Goal: Find specific page/section: Find specific page/section

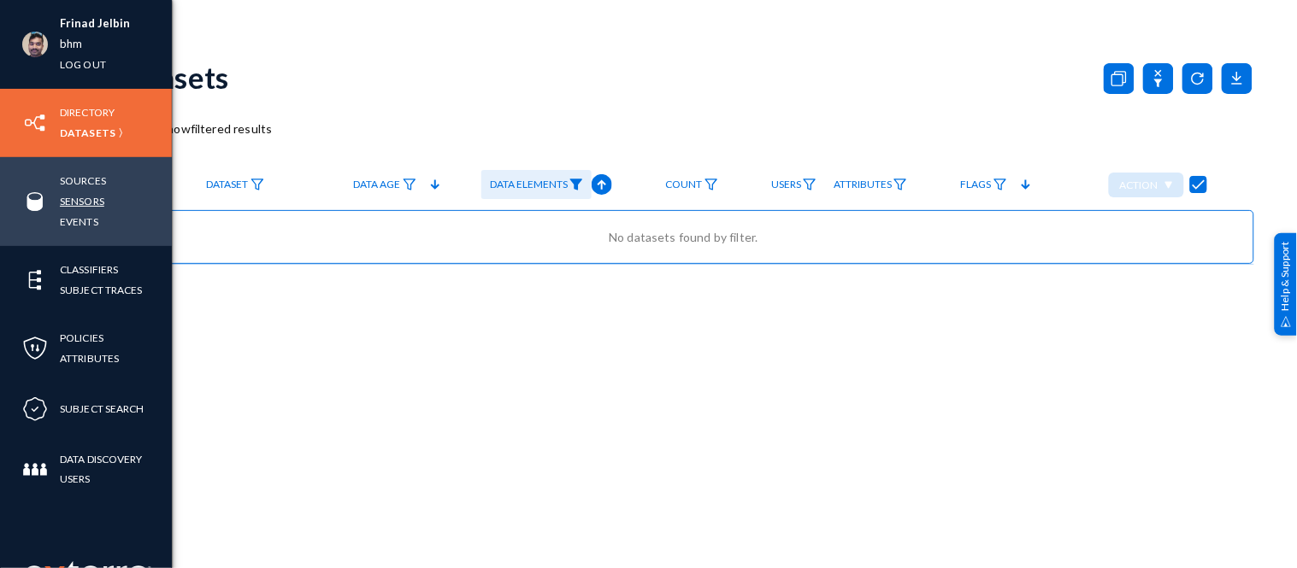
click at [78, 198] on link "Sensors" at bounding box center [82, 201] width 44 height 20
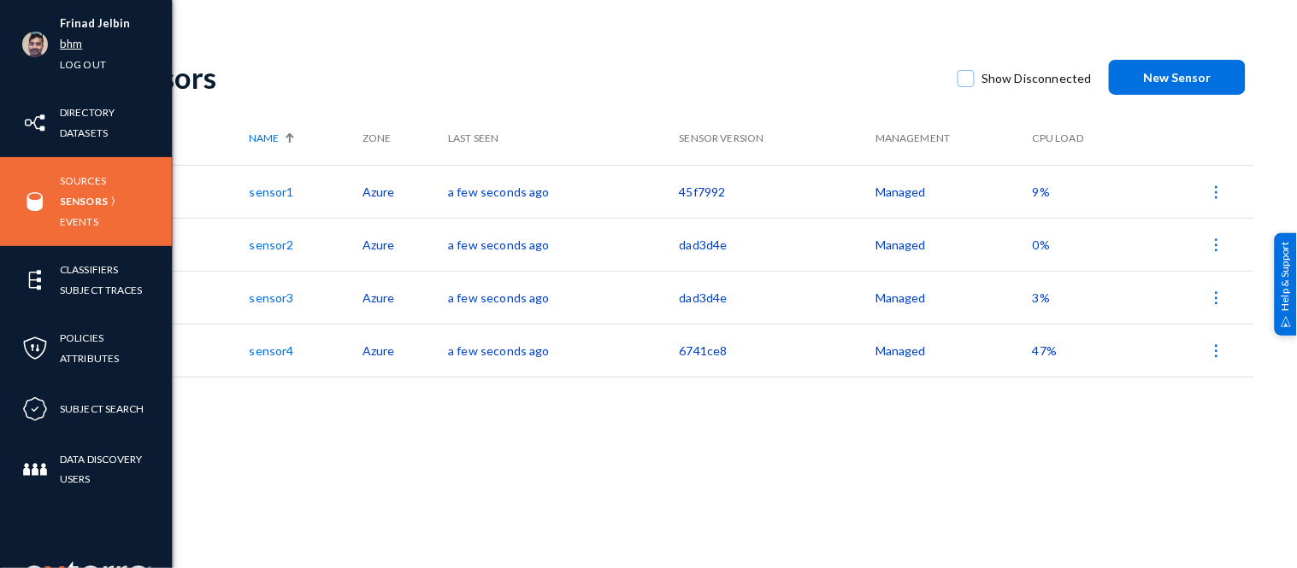
click at [71, 41] on link "bhm" at bounding box center [71, 44] width 22 height 20
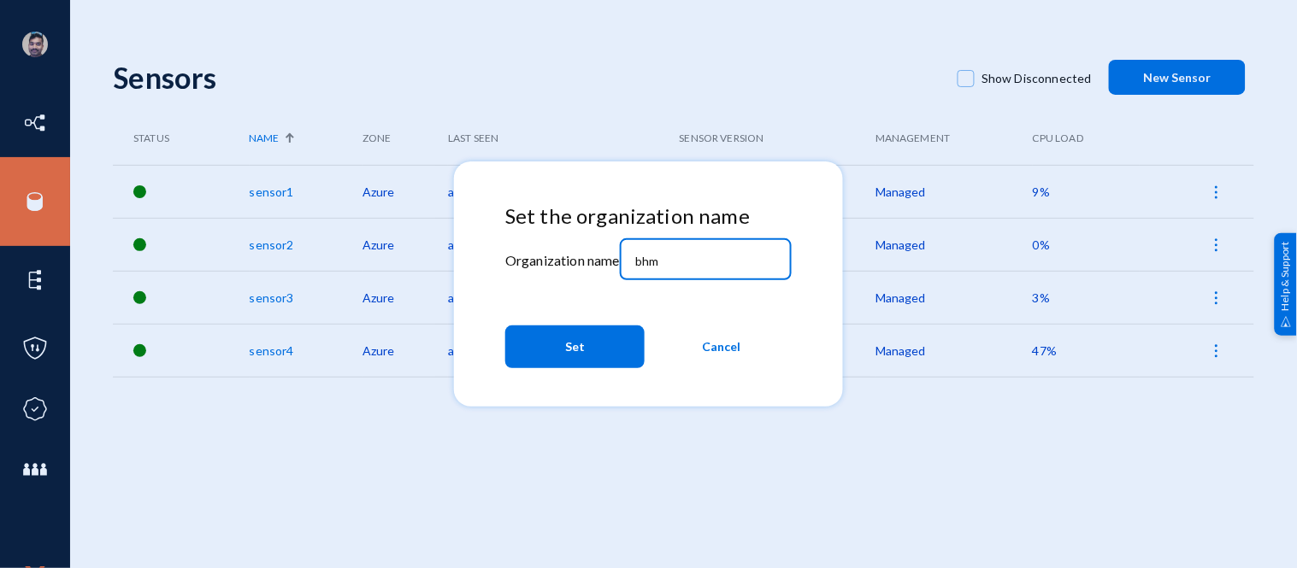
drag, startPoint x: 681, startPoint y: 256, endPoint x: 579, endPoint y: 248, distance: 102.9
click at [579, 248] on div "Set the organization name Organization name bhm Set Cancel" at bounding box center [648, 290] width 286 height 172
type input "mbankdataprivacy"
click at [579, 343] on span "Set" at bounding box center [575, 347] width 20 height 31
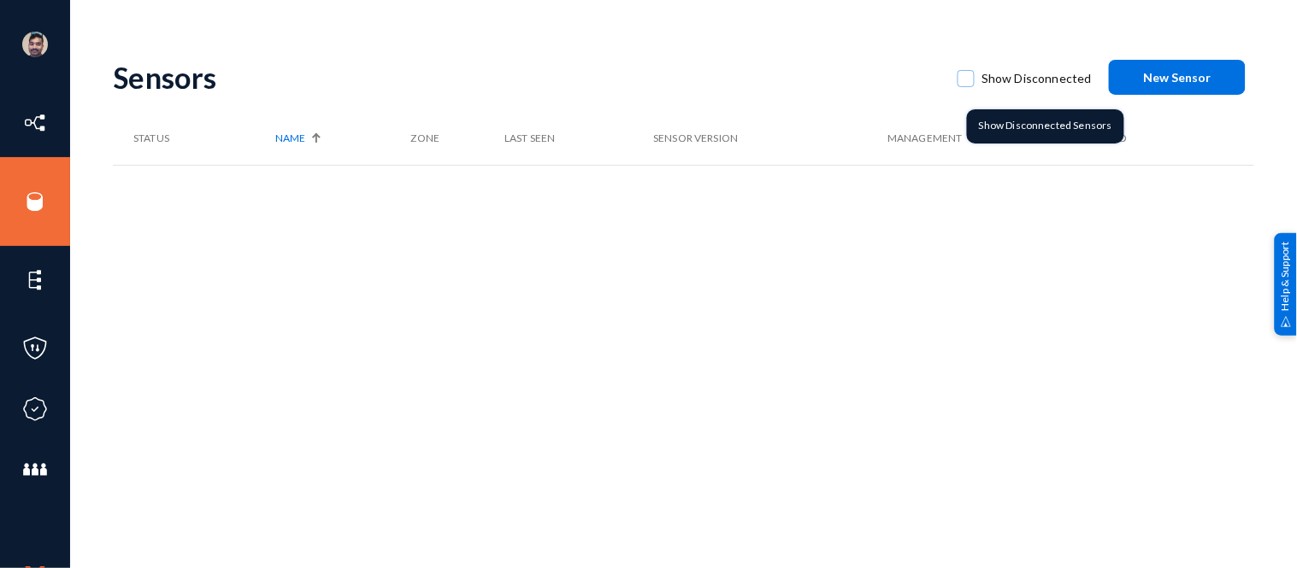
click at [964, 78] on span at bounding box center [965, 78] width 17 height 17
click at [965, 86] on input "Show Disconnected" at bounding box center [966, 87] width 2 height 2
checkbox input "true"
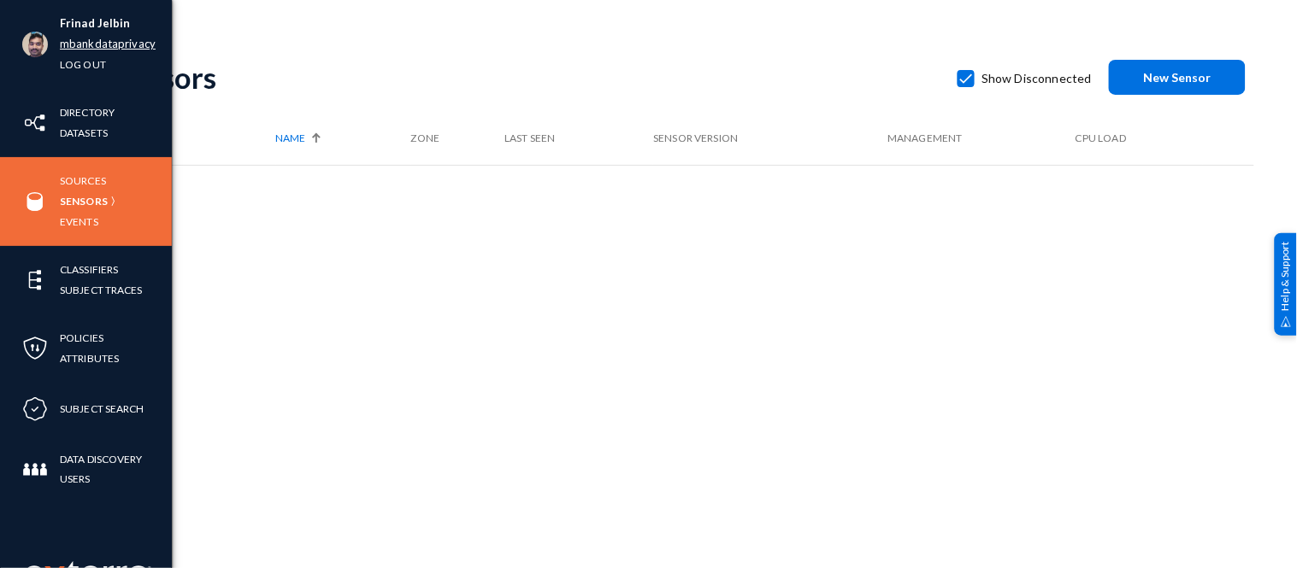
click at [112, 38] on link "mbankdataprivacy" at bounding box center [108, 44] width 96 height 20
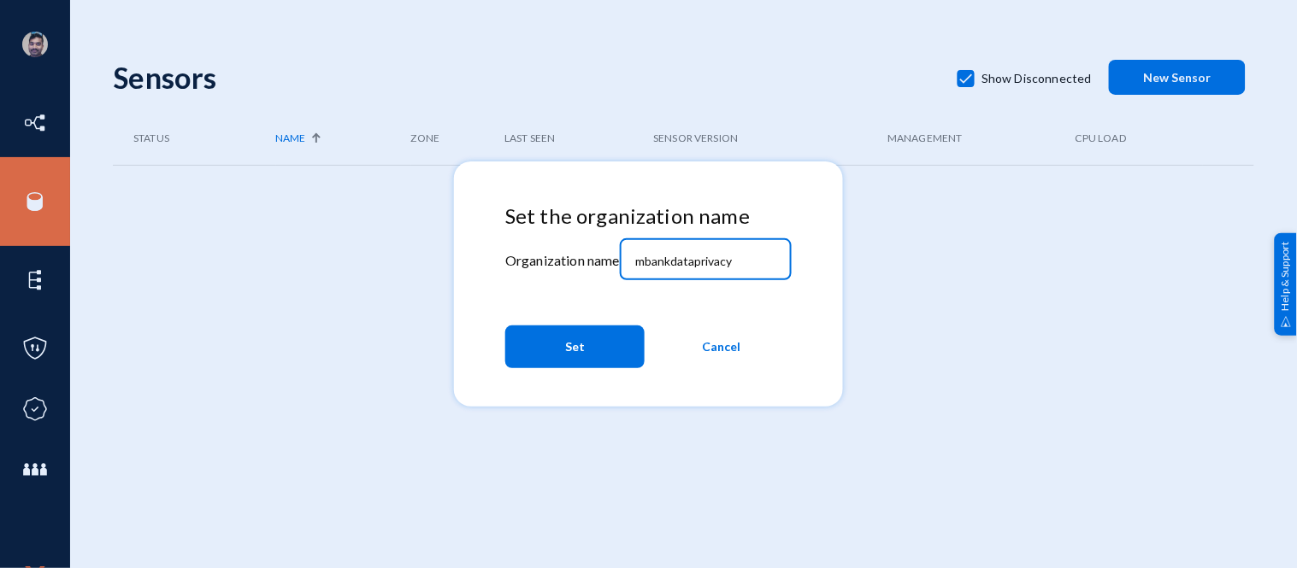
drag, startPoint x: 745, startPoint y: 255, endPoint x: 549, endPoint y: 248, distance: 195.9
click at [549, 248] on div "Set the organization name Organization name mbankdataprivacy Set Cancel" at bounding box center [648, 290] width 286 height 172
type input "[PERSON_NAME]"
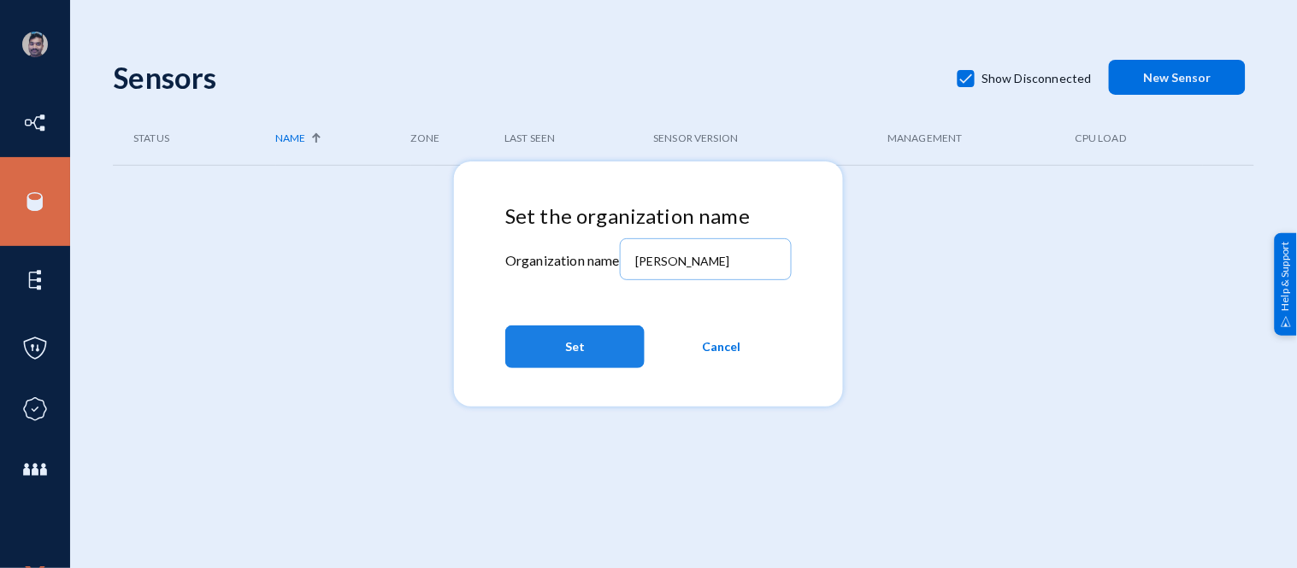
click at [559, 343] on button "Set" at bounding box center [574, 347] width 139 height 43
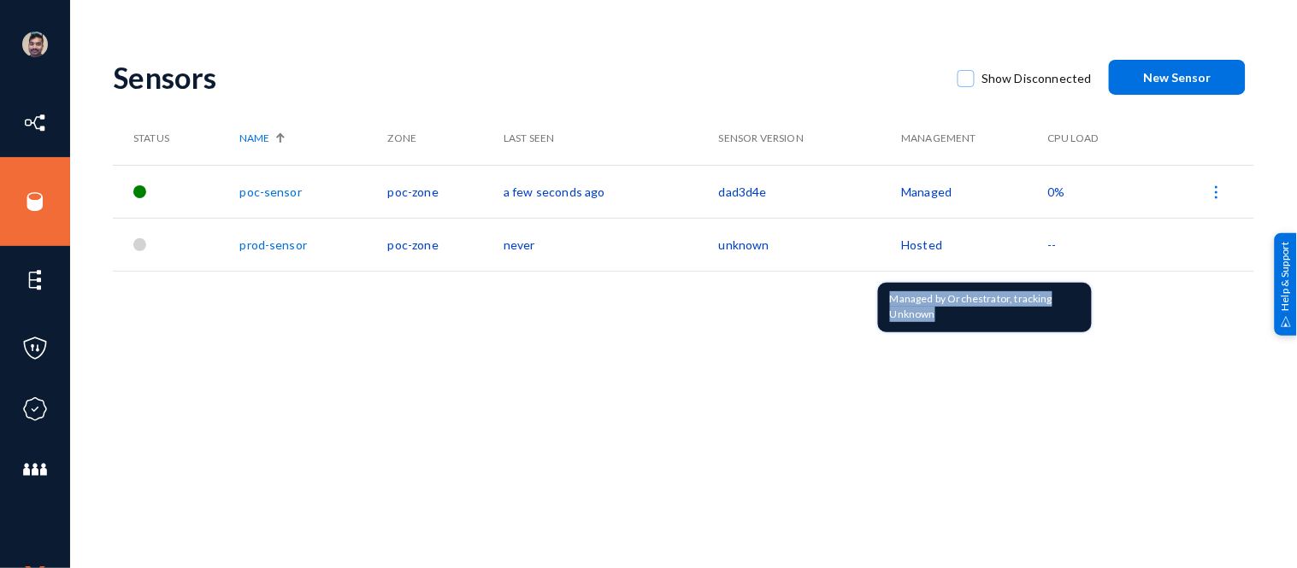
drag, startPoint x: 947, startPoint y: 316, endPoint x: 892, endPoint y: 302, distance: 57.4
click at [892, 302] on div "Managed by Orchestrator, tracking Unknown" at bounding box center [985, 308] width 214 height 50
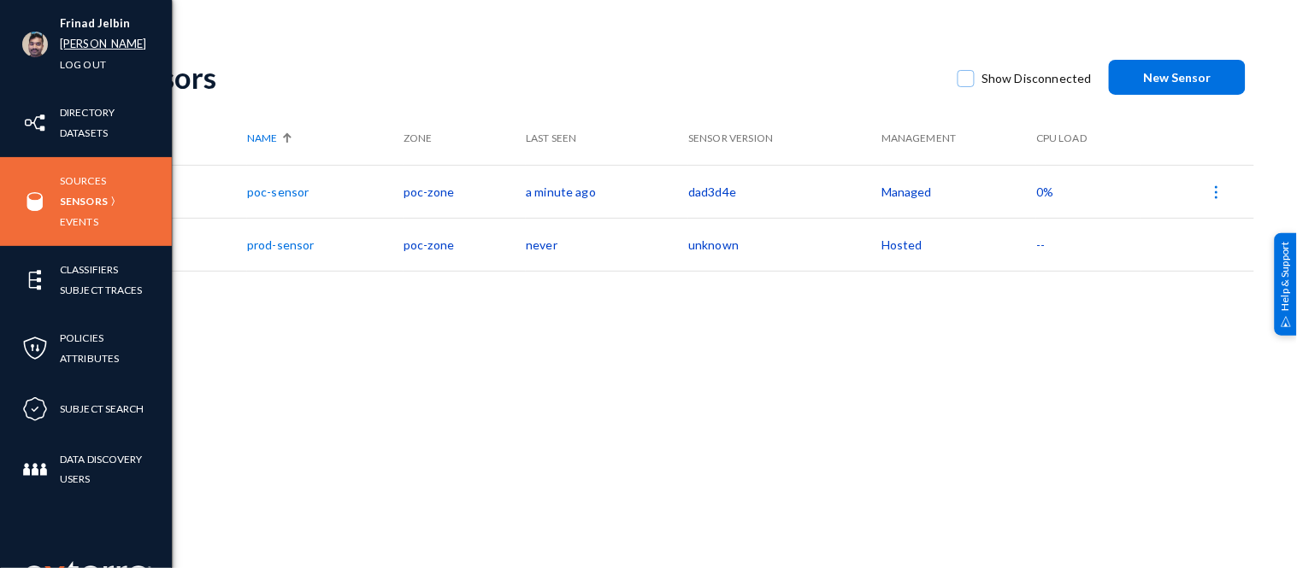
click at [73, 41] on link "[PERSON_NAME]" at bounding box center [103, 44] width 87 height 20
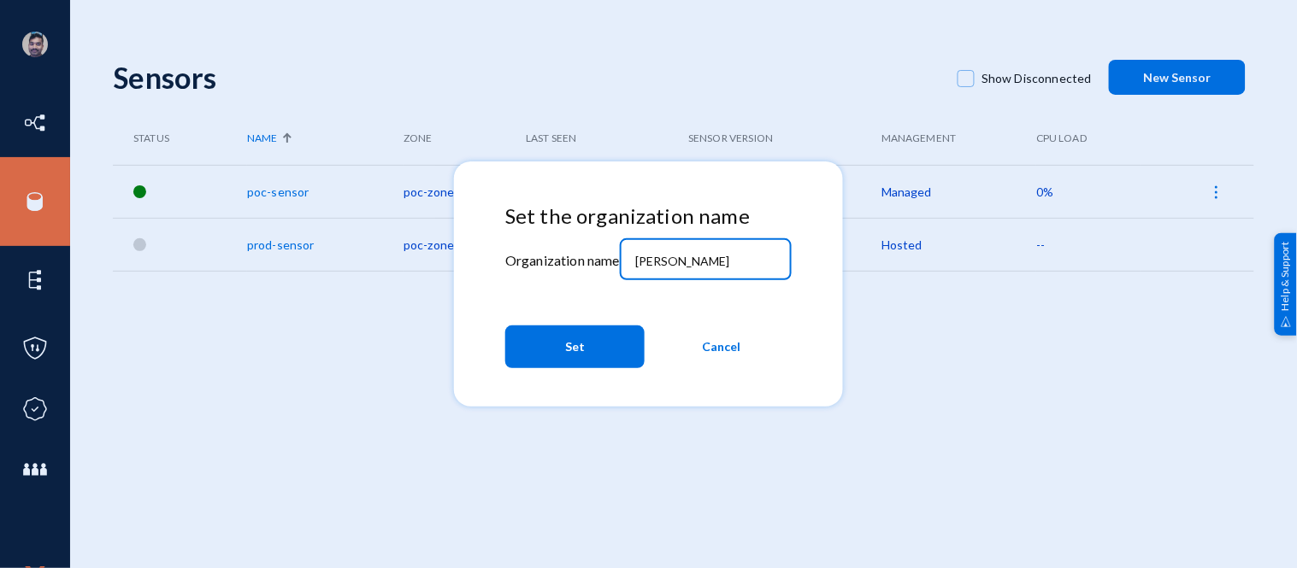
drag, startPoint x: 686, startPoint y: 254, endPoint x: 569, endPoint y: 244, distance: 116.6
click at [569, 244] on div "Set the organization name Organization name russel Set Cancel" at bounding box center [648, 290] width 286 height 172
type input "mbankdataprivacy"
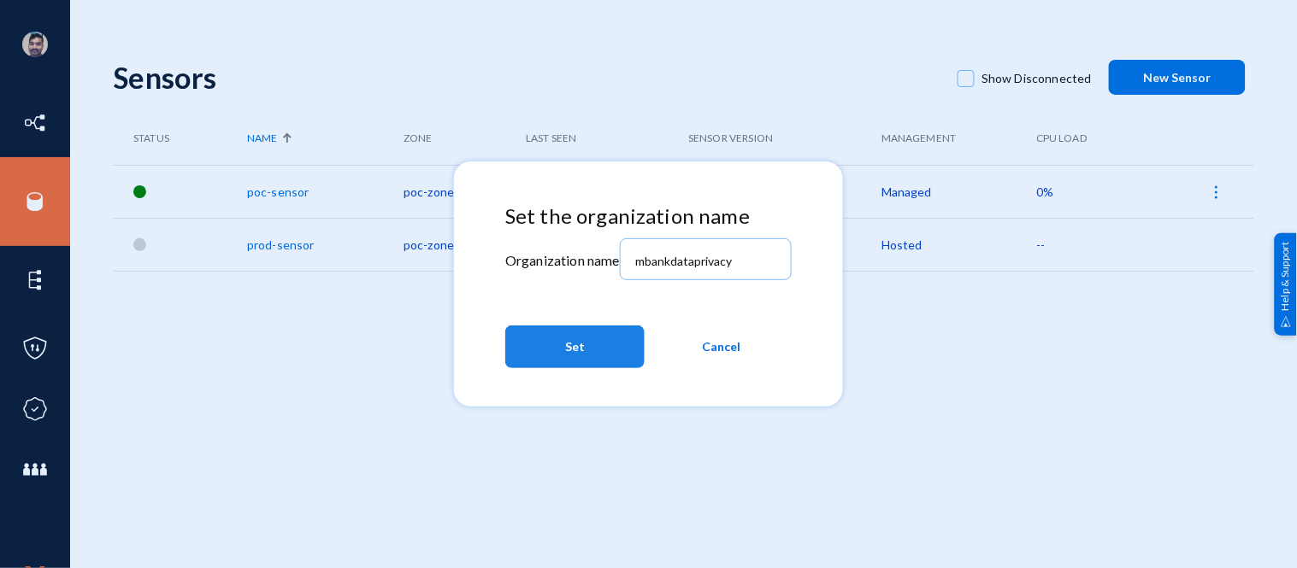
click at [576, 348] on span "Set" at bounding box center [575, 347] width 20 height 31
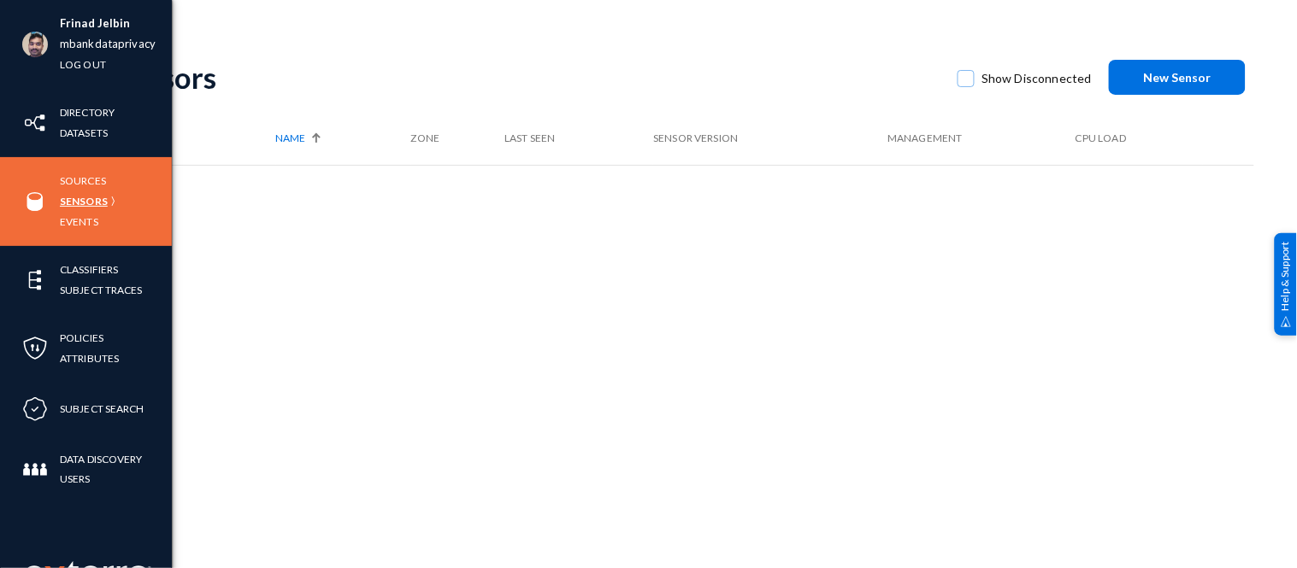
click at [77, 201] on link "Sensors" at bounding box center [84, 201] width 48 height 20
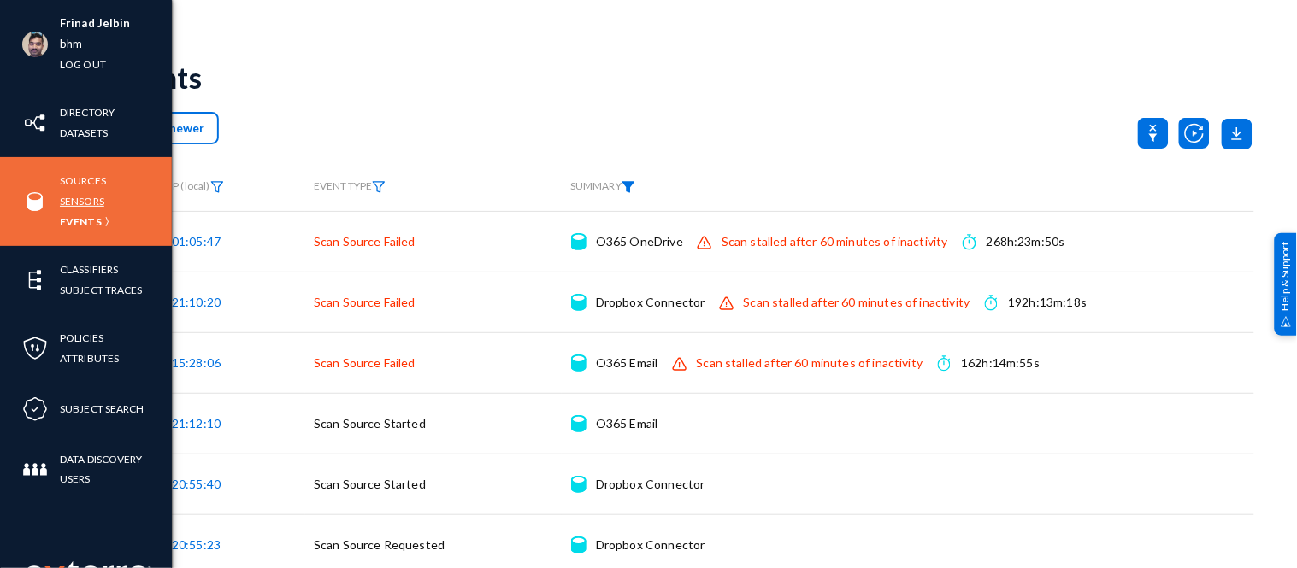
click at [81, 201] on link "Sensors" at bounding box center [82, 201] width 44 height 20
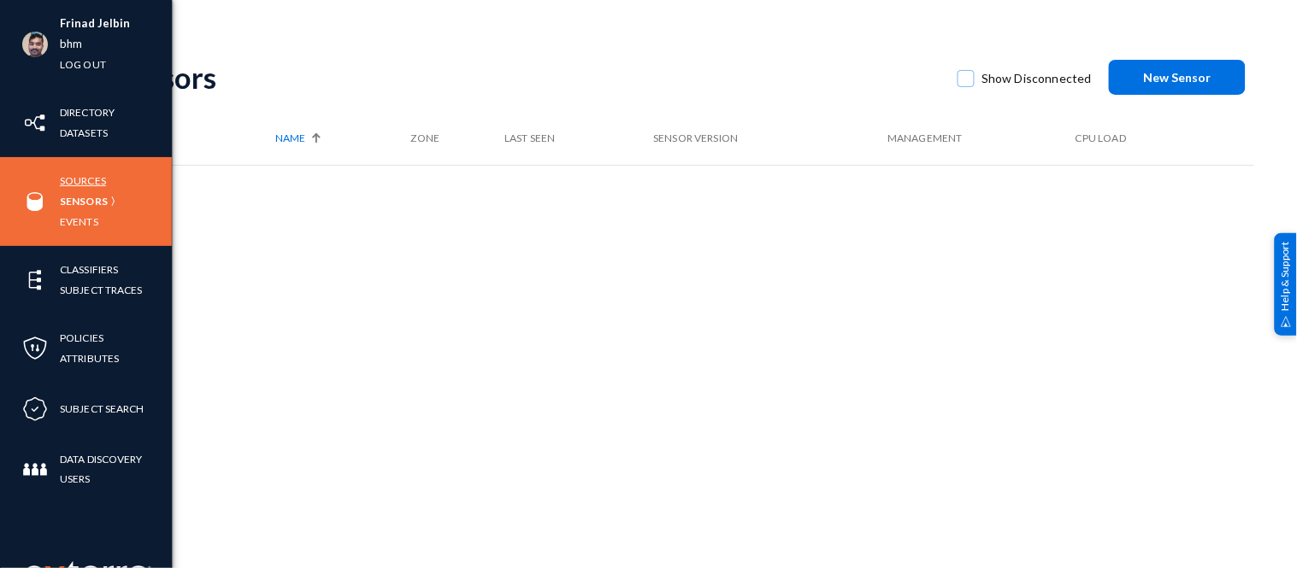
click at [88, 176] on link "Sources" at bounding box center [83, 181] width 46 height 20
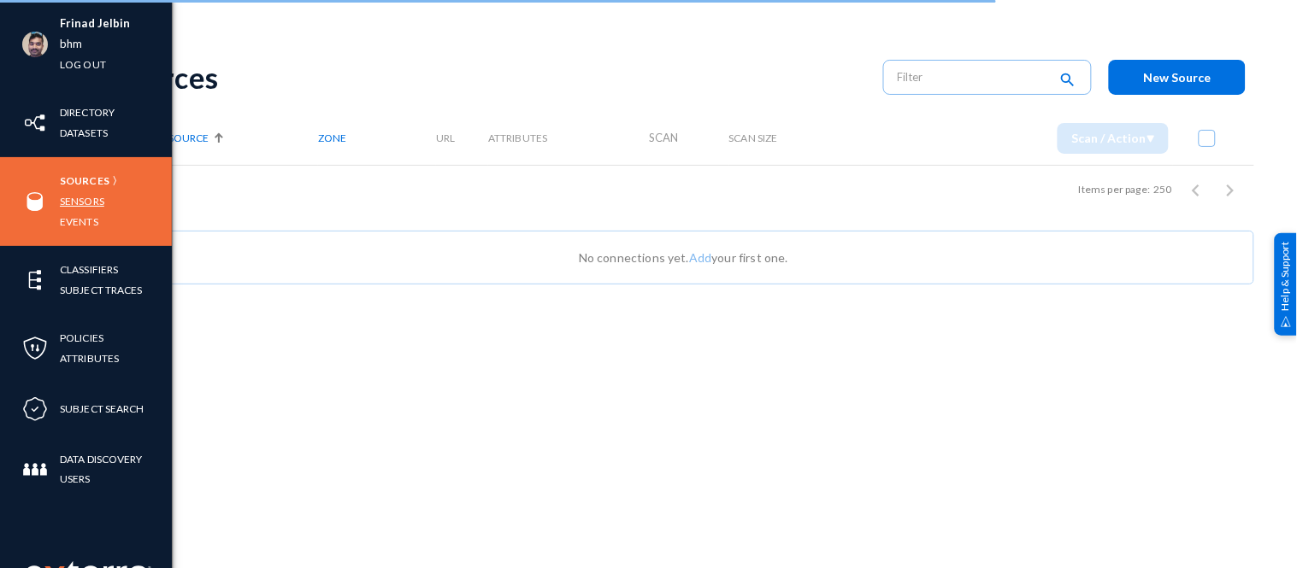
click at [89, 197] on link "Sensors" at bounding box center [82, 201] width 44 height 20
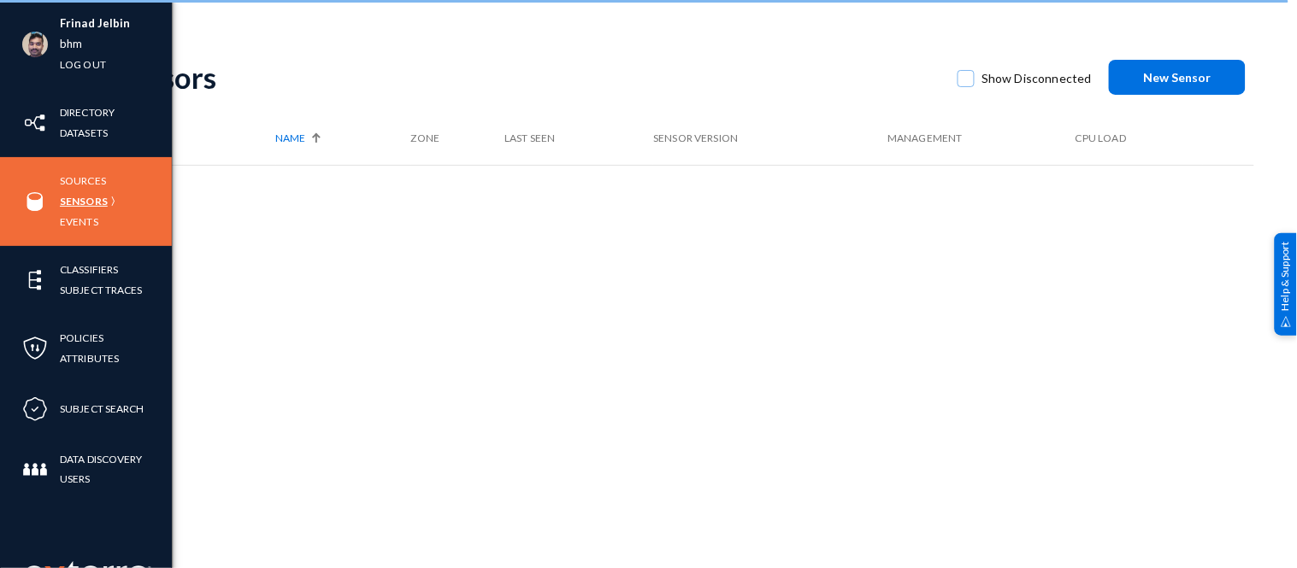
click at [97, 200] on link "Sensors" at bounding box center [84, 201] width 48 height 20
click at [85, 174] on link "Sources" at bounding box center [83, 181] width 46 height 20
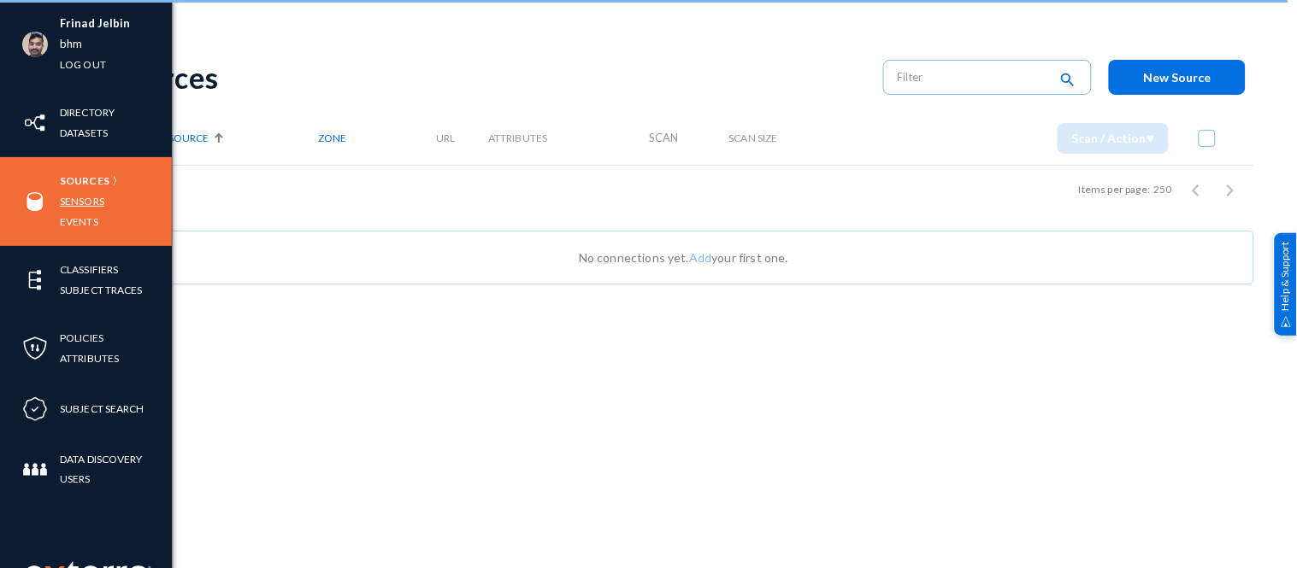
click at [86, 200] on link "Sensors" at bounding box center [82, 201] width 44 height 20
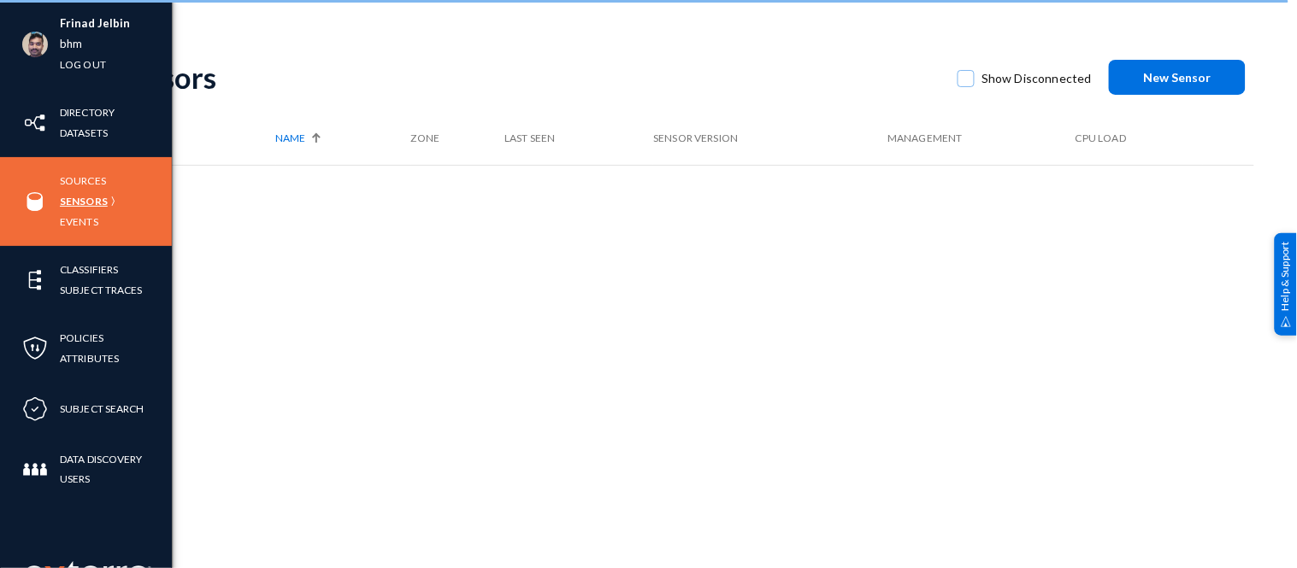
click at [96, 203] on link "Sensors" at bounding box center [84, 201] width 48 height 20
click at [78, 197] on link "Sensors" at bounding box center [84, 201] width 48 height 20
click at [85, 178] on link "Sources" at bounding box center [83, 181] width 46 height 20
